Goal: Check status: Check status

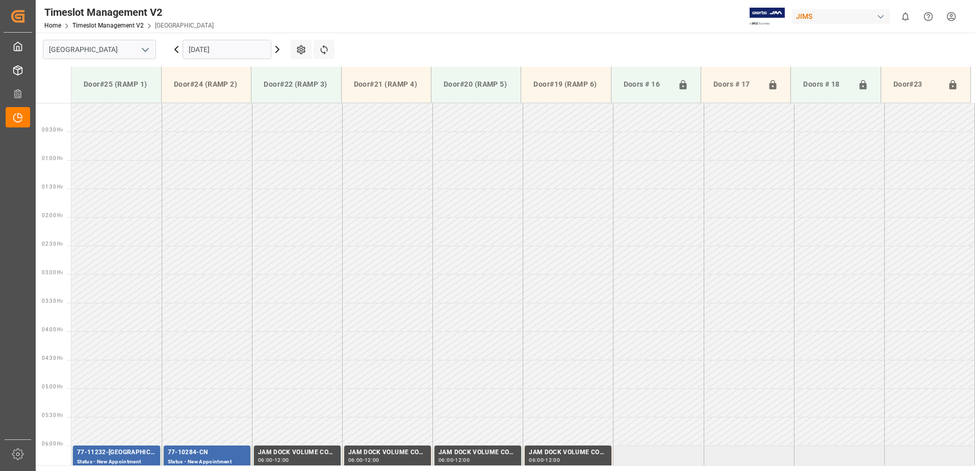
scroll to position [310, 0]
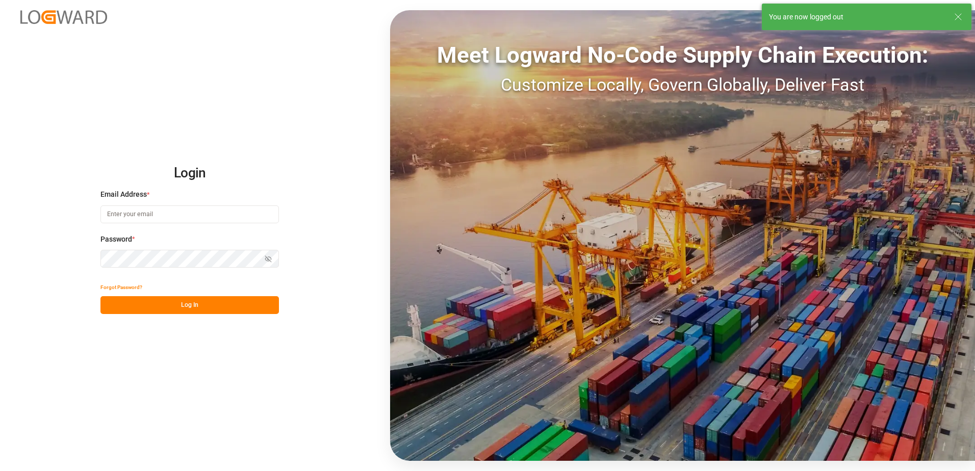
click at [131, 213] on input at bounding box center [189, 214] width 178 height 18
type input "[PERSON_NAME][EMAIL_ADDRESS][DOMAIN_NAME]"
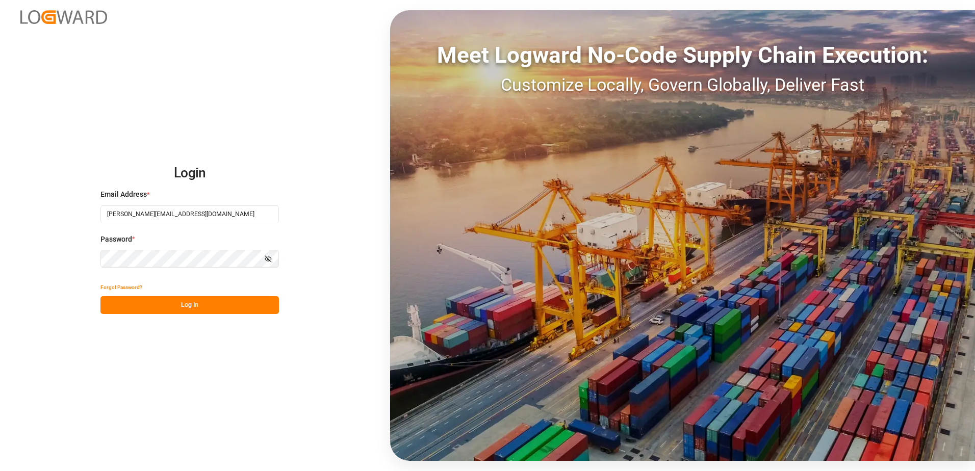
click at [83, 254] on div "Login Email Address * [EMAIL_ADDRESS][DOMAIN_NAME] Password * Show password For…" at bounding box center [487, 235] width 975 height 471
click at [114, 303] on button "Log In" at bounding box center [189, 305] width 178 height 18
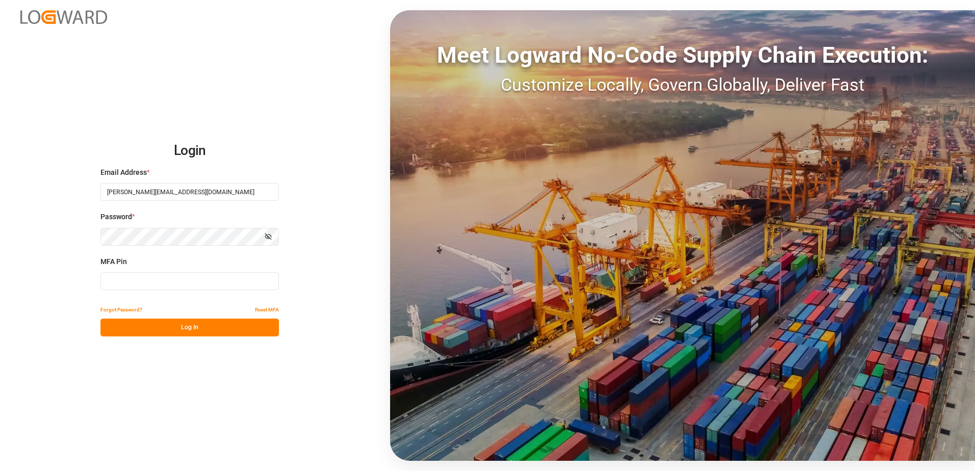
click at [131, 279] on input at bounding box center [189, 281] width 178 height 18
type input "481055"
click at [168, 328] on button "Log In" at bounding box center [189, 328] width 178 height 18
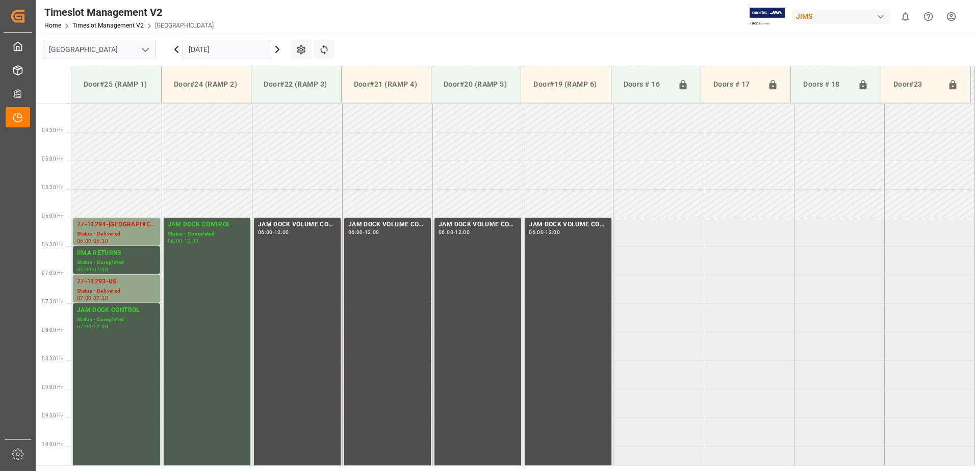
scroll to position [233, 0]
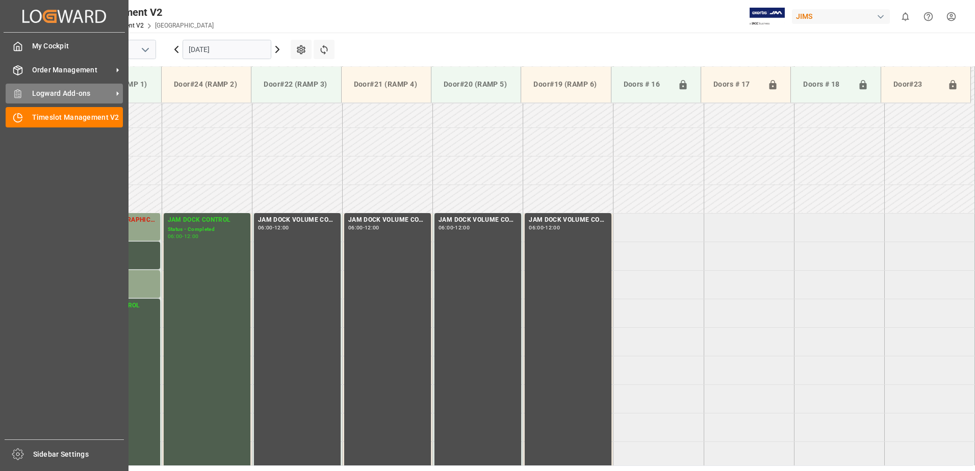
click at [62, 90] on span "Logward Add-ons" at bounding box center [72, 93] width 81 height 11
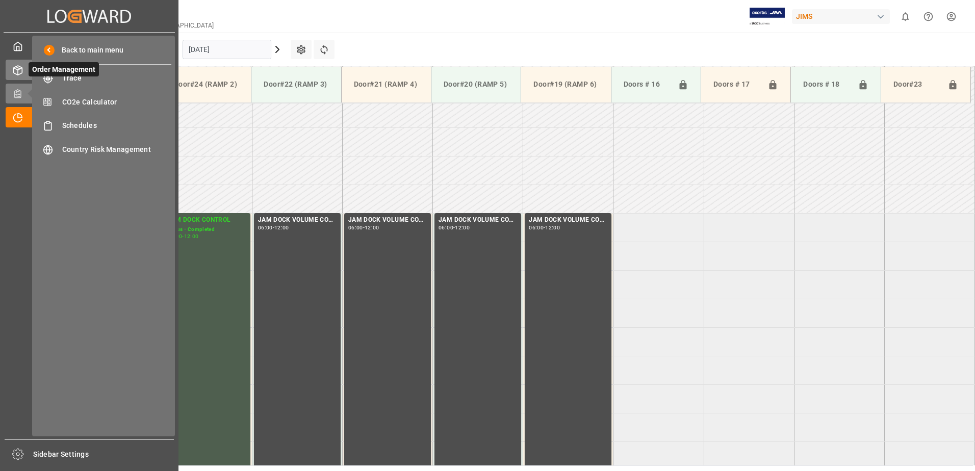
click at [25, 68] on icon at bounding box center [30, 70] width 11 height 11
click at [92, 145] on span "Shipment Tracking" at bounding box center [117, 149] width 110 height 11
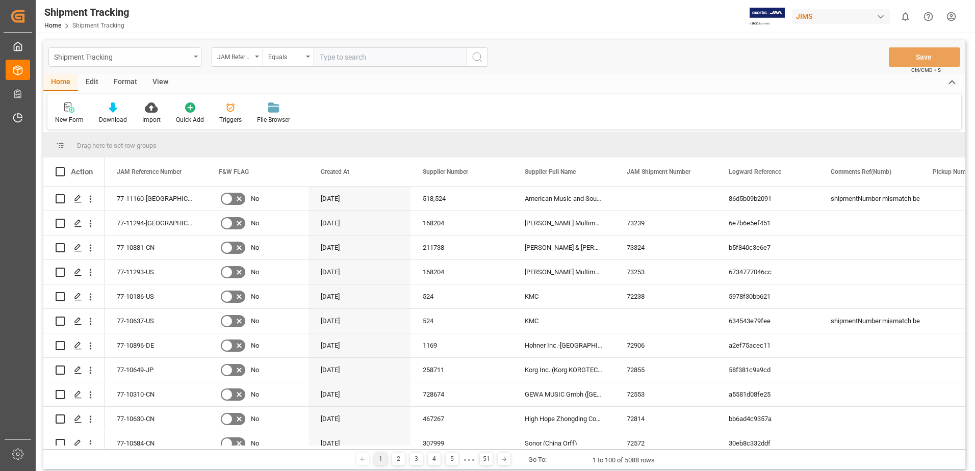
click at [196, 56] on icon "open menu" at bounding box center [196, 57] width 4 height 2
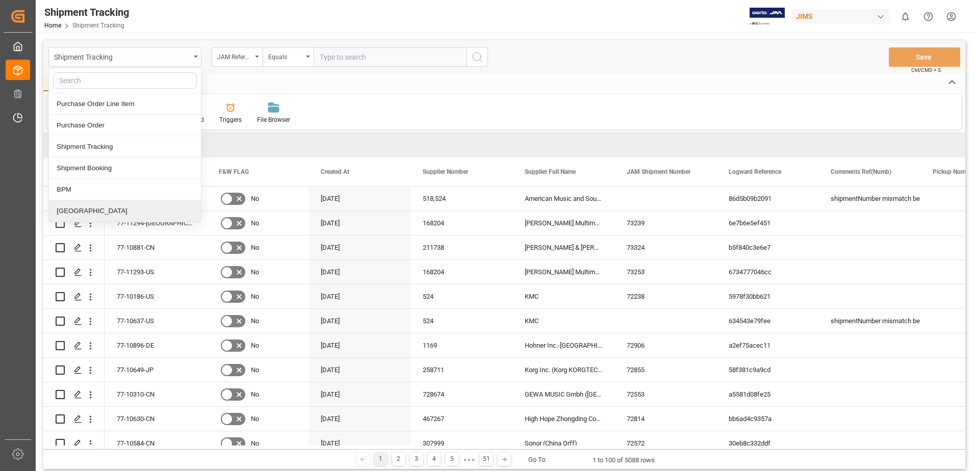
click at [84, 211] on div "[GEOGRAPHIC_DATA]" at bounding box center [125, 210] width 152 height 21
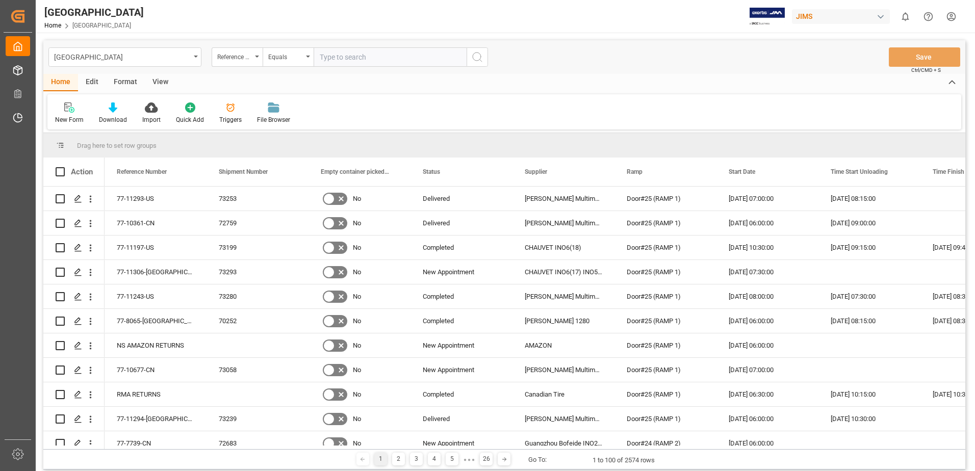
click at [162, 83] on div "View" at bounding box center [160, 82] width 31 height 17
click at [63, 118] on div "Default" at bounding box center [65, 119] width 20 height 9
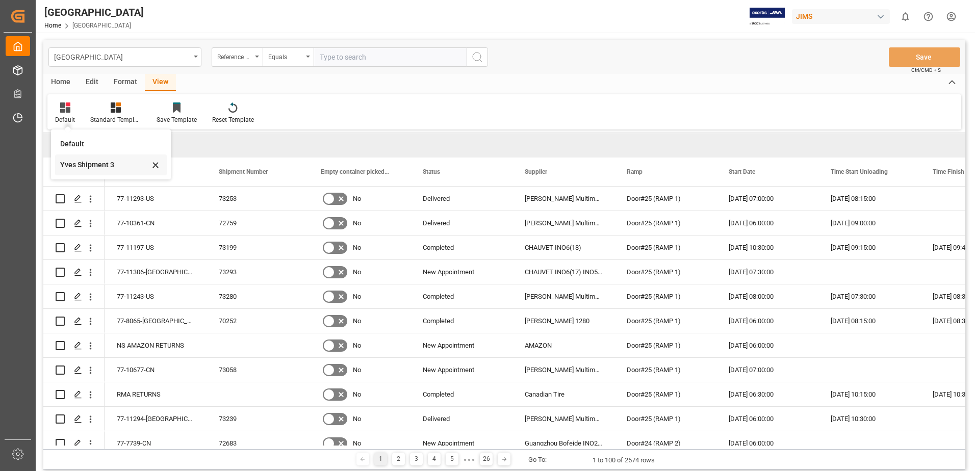
click at [80, 165] on div "Yves Shipment 3" at bounding box center [104, 165] width 89 height 11
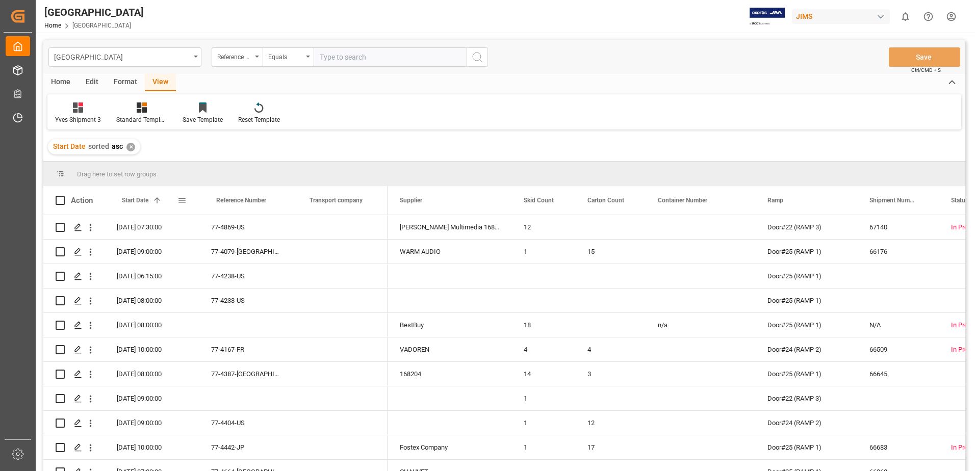
click at [182, 201] on span at bounding box center [181, 200] width 9 height 9
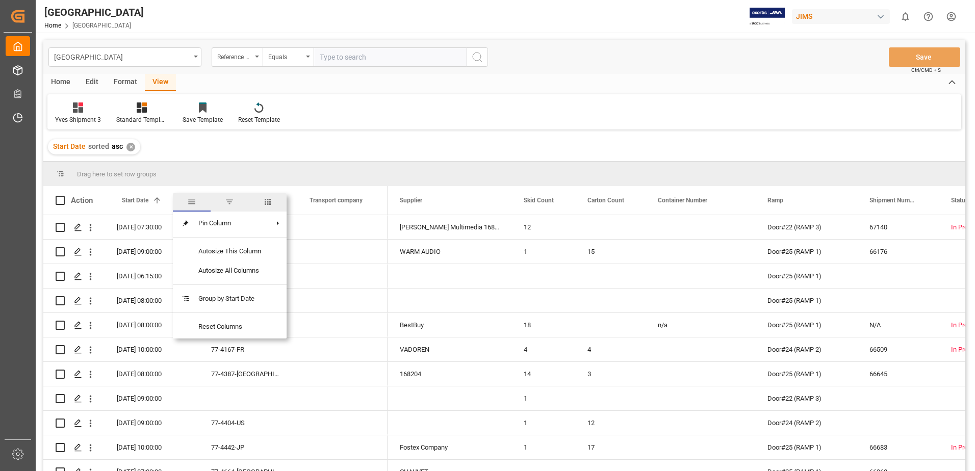
click at [234, 200] on span "filter" at bounding box center [229, 201] width 9 height 9
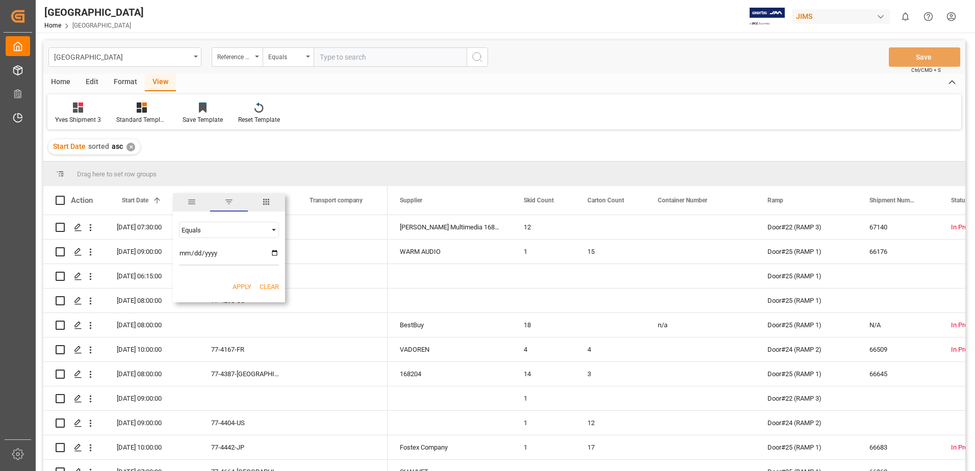
click at [277, 252] on input "date" at bounding box center [229, 255] width 100 height 20
type input "[DATE]"
click at [244, 285] on button "Apply" at bounding box center [242, 287] width 19 height 10
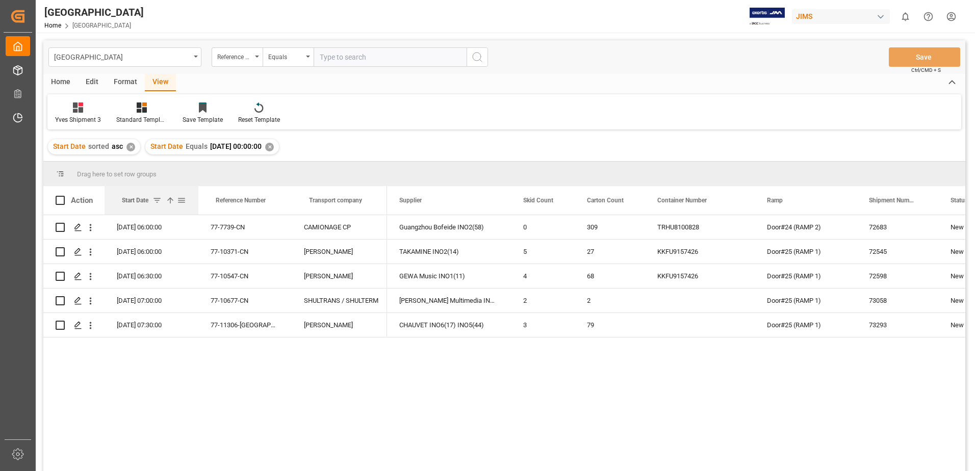
click at [197, 202] on div at bounding box center [198, 200] width 4 height 29
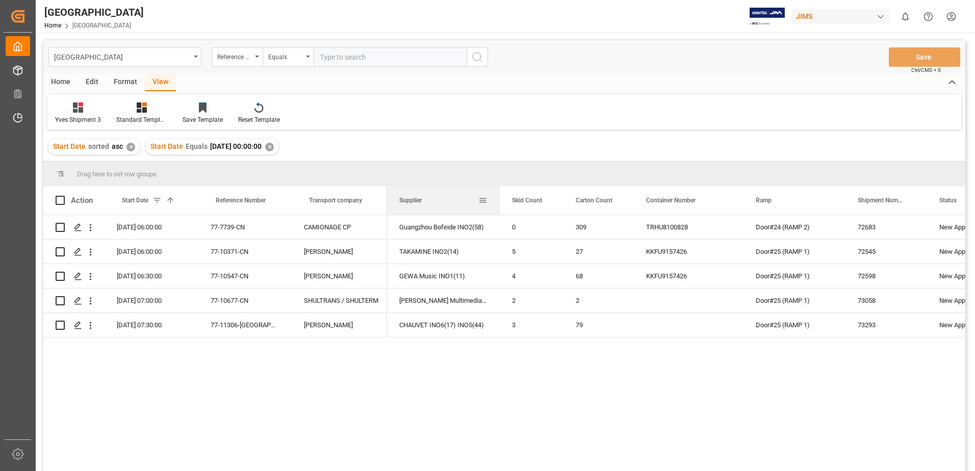
drag, startPoint x: 509, startPoint y: 200, endPoint x: 498, endPoint y: 201, distance: 11.3
click at [498, 201] on div at bounding box center [500, 200] width 4 height 29
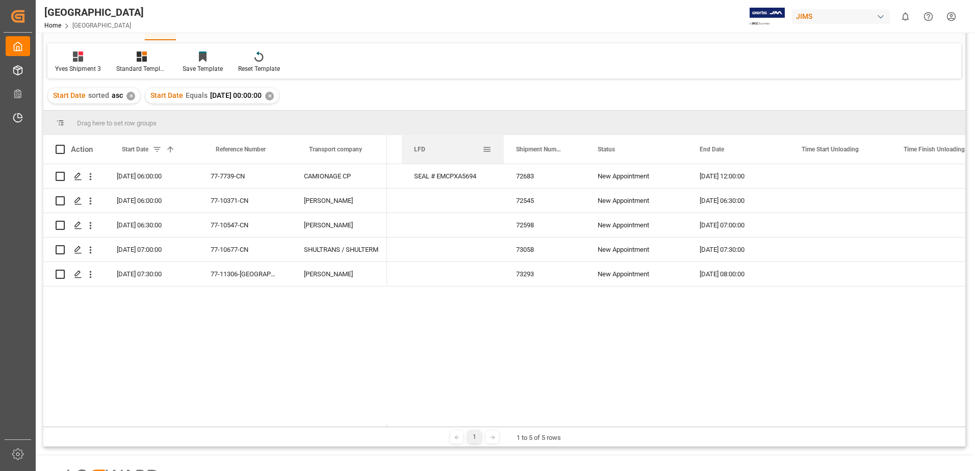
drag, startPoint x: 910, startPoint y: 147, endPoint x: 427, endPoint y: 149, distance: 482.4
click at [427, 149] on div "LFD" at bounding box center [448, 149] width 68 height 29
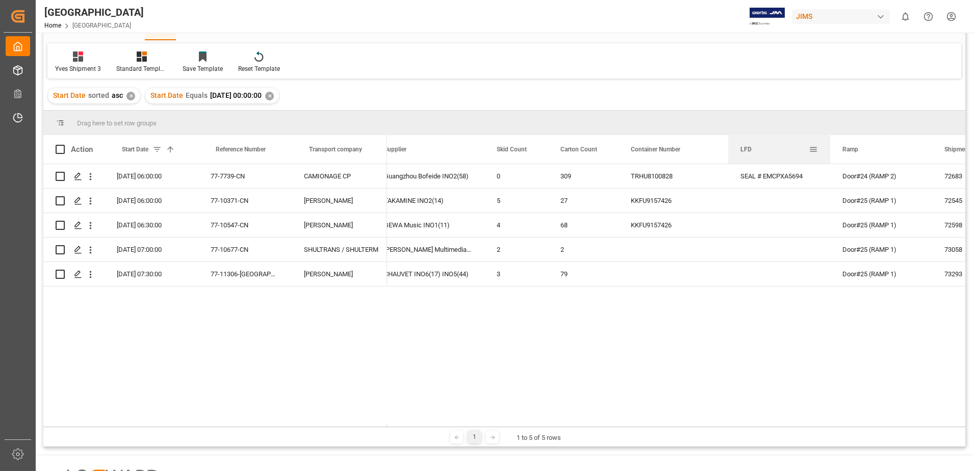
drag, startPoint x: 851, startPoint y: 149, endPoint x: 779, endPoint y: 150, distance: 71.9
click at [779, 150] on div "LFD" at bounding box center [774, 149] width 68 height 29
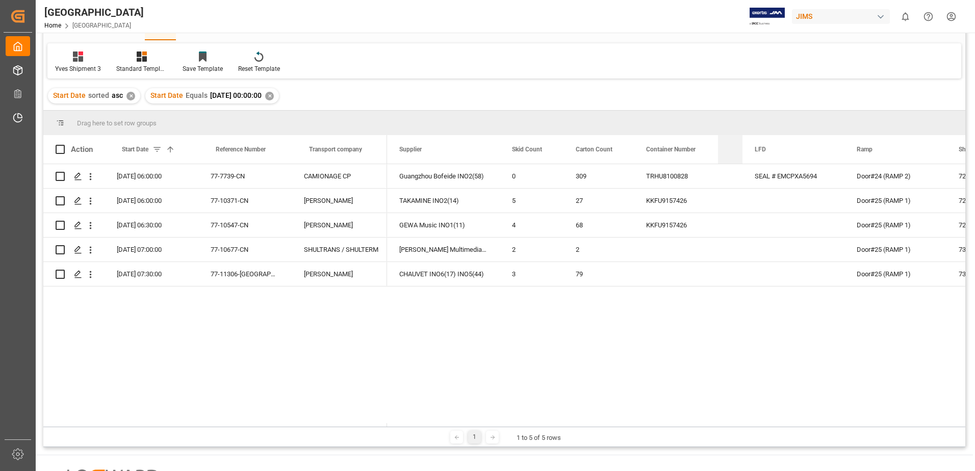
drag, startPoint x: 742, startPoint y: 149, endPoint x: 730, endPoint y: 152, distance: 13.0
click at [730, 152] on div "Seal Number" at bounding box center [730, 149] width 24 height 29
drag, startPoint x: 741, startPoint y: 148, endPoint x: 737, endPoint y: 152, distance: 5.4
click at [737, 152] on div "Seal Number" at bounding box center [730, 149] width 24 height 29
drag, startPoint x: 844, startPoint y: 149, endPoint x: 834, endPoint y: 152, distance: 10.2
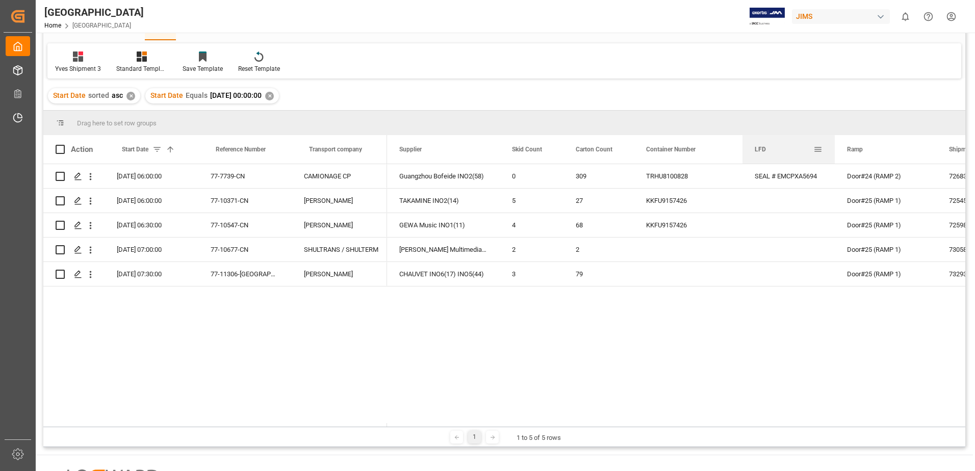
click at [834, 152] on div at bounding box center [835, 149] width 4 height 29
click at [60, 150] on span at bounding box center [60, 149] width 9 height 9
click at [63, 145] on input "checkbox" at bounding box center [63, 145] width 0 height 0
checkbox input "true"
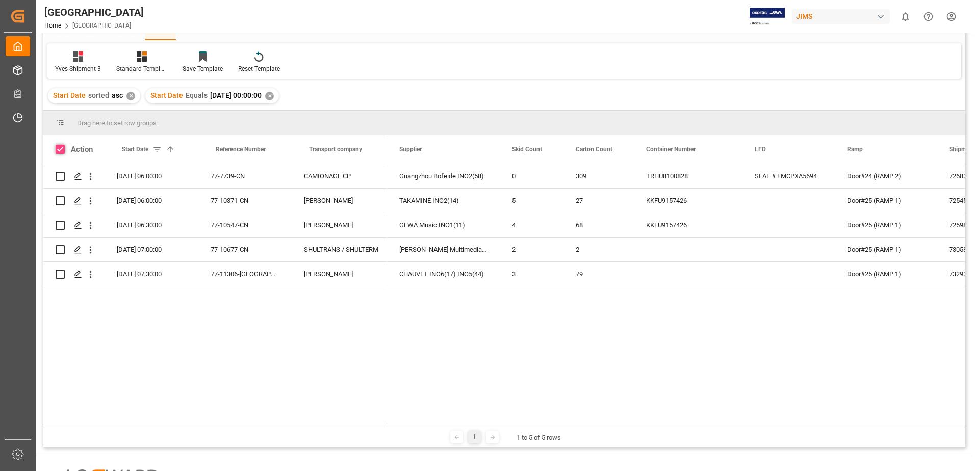
checkbox input "true"
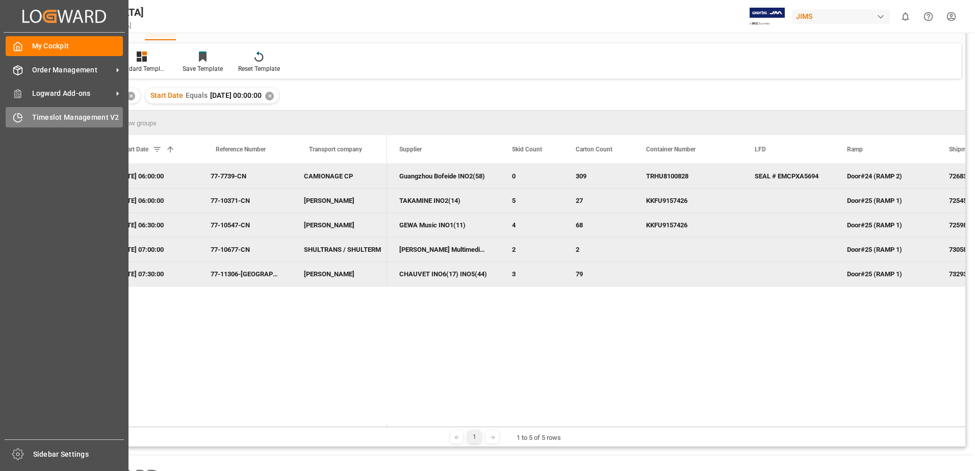
click at [41, 118] on span "Timeslot Management V2" at bounding box center [77, 117] width 91 height 11
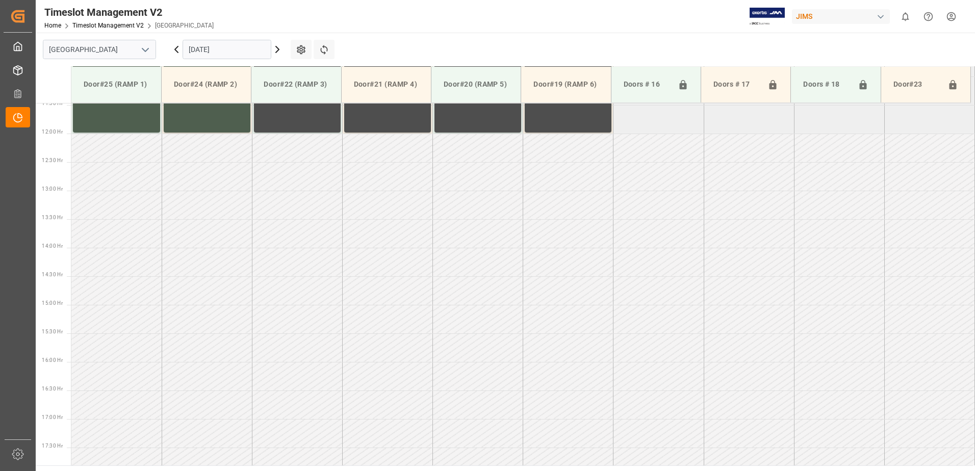
scroll to position [793, 0]
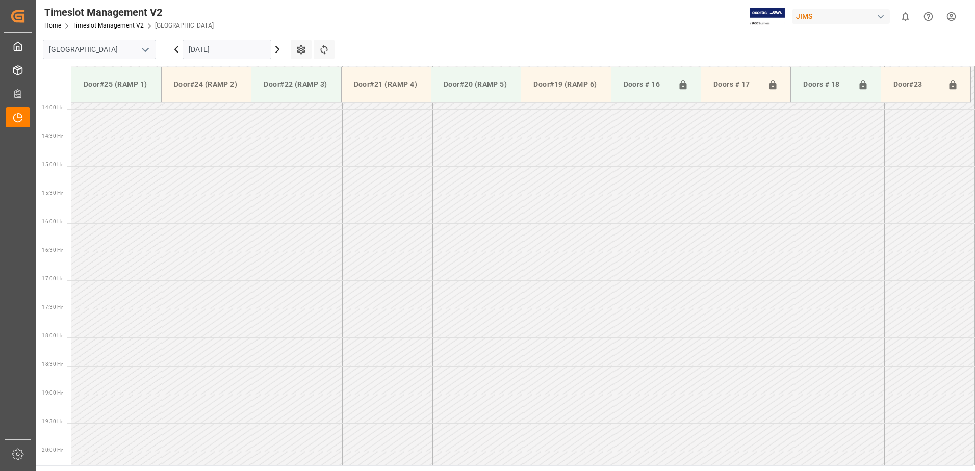
click at [277, 49] on icon at bounding box center [277, 49] width 12 height 12
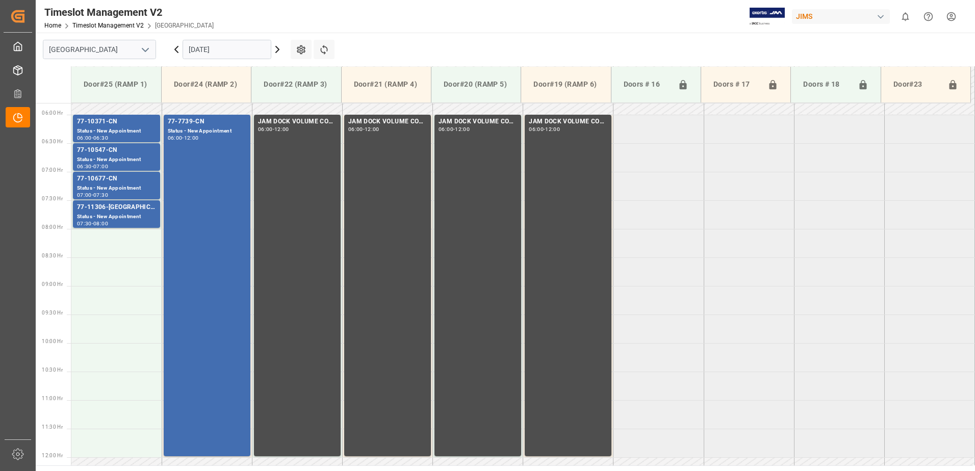
scroll to position [349, 0]
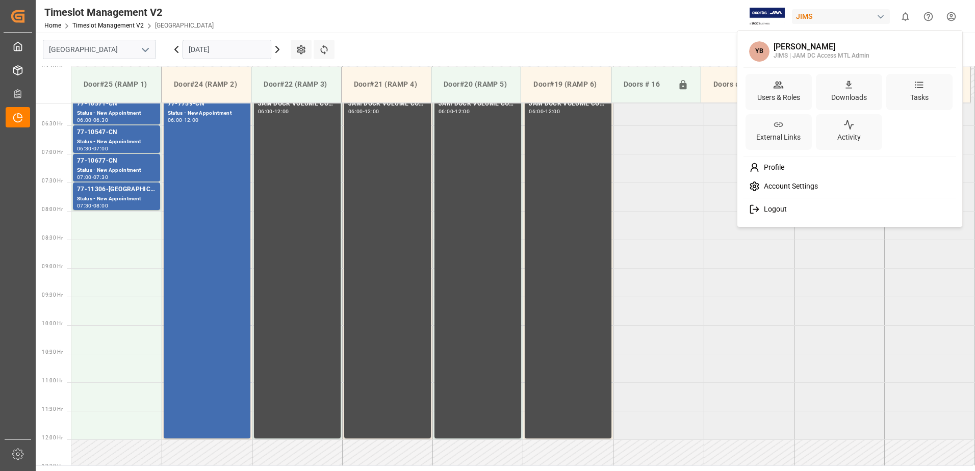
click at [954, 17] on html "Created by potrace 1.15, written by [PERSON_NAME] [DATE]-[DATE] Created by potr…" at bounding box center [487, 235] width 975 height 471
click at [767, 208] on span "Logout" at bounding box center [773, 209] width 27 height 9
